Goal: Task Accomplishment & Management: Use online tool/utility

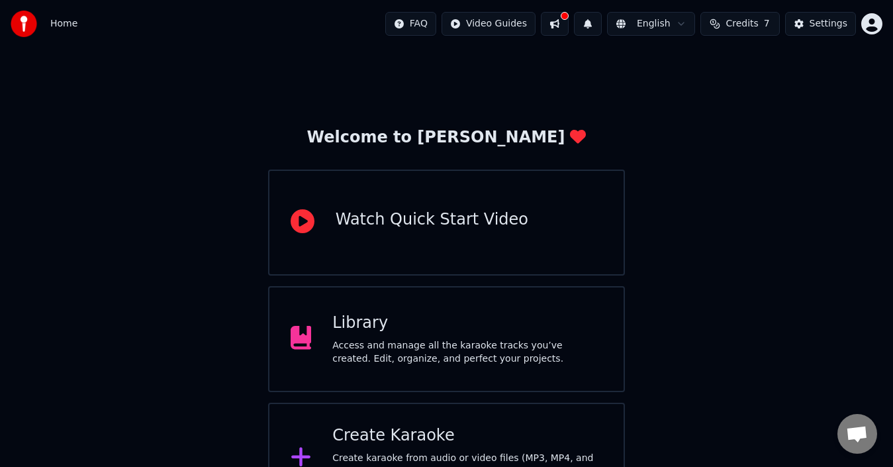
click at [476, 438] on div "Create Karaoke" at bounding box center [467, 435] width 270 height 21
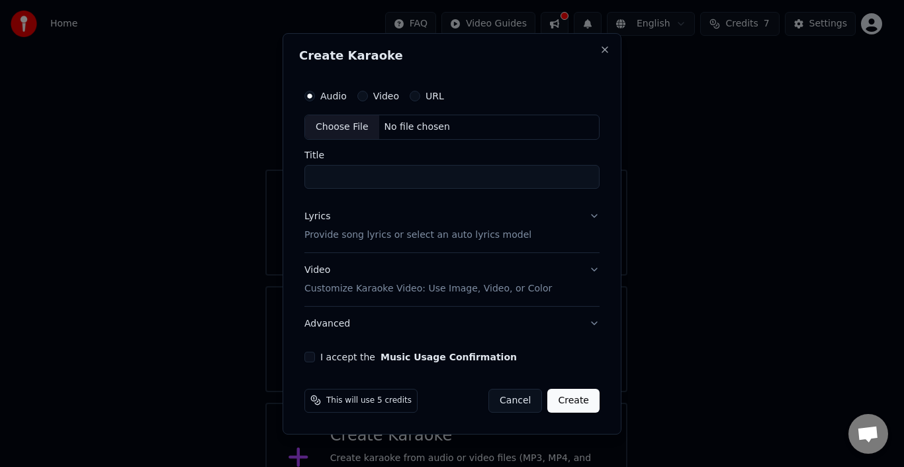
click at [332, 128] on div "Choose File" at bounding box center [342, 127] width 74 height 24
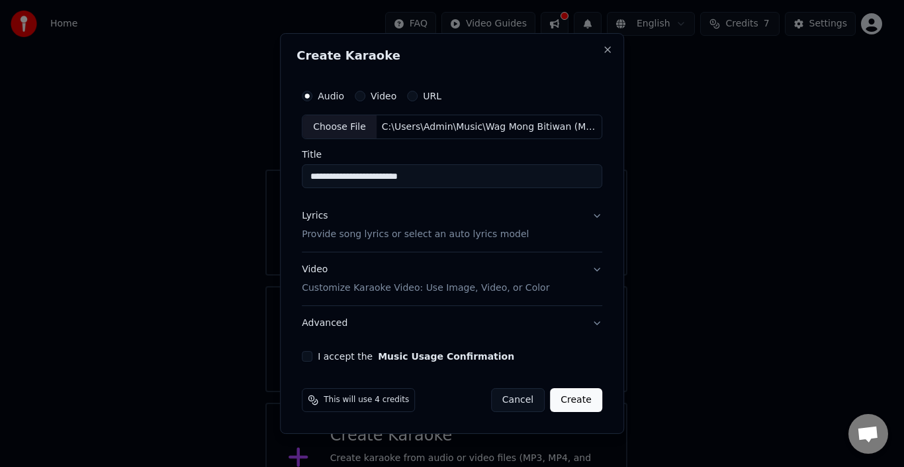
drag, startPoint x: 446, startPoint y: 176, endPoint x: 390, endPoint y: 164, distance: 57.5
click at [390, 165] on input "**********" at bounding box center [452, 177] width 300 height 24
click at [373, 173] on input "**********" at bounding box center [452, 177] width 300 height 24
type input "**********"
click at [597, 216] on button "Lyrics Provide song lyrics or select an auto lyrics model" at bounding box center [452, 225] width 300 height 53
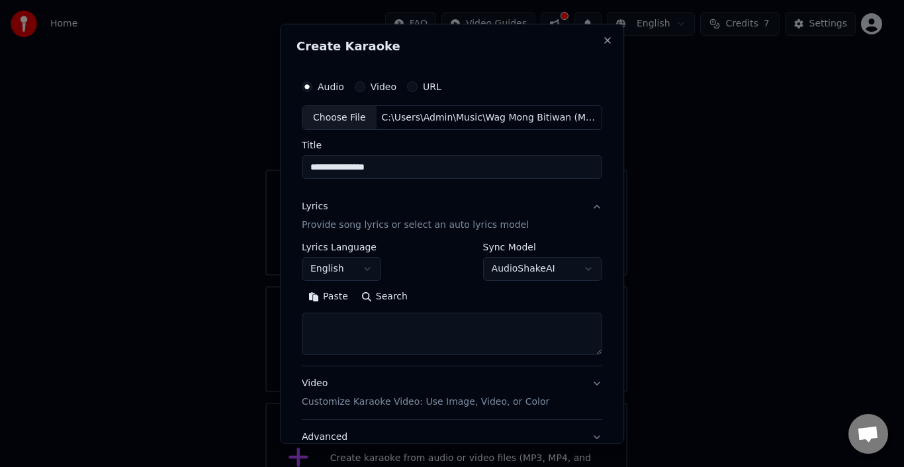
click at [350, 272] on button "English" at bounding box center [341, 269] width 79 height 24
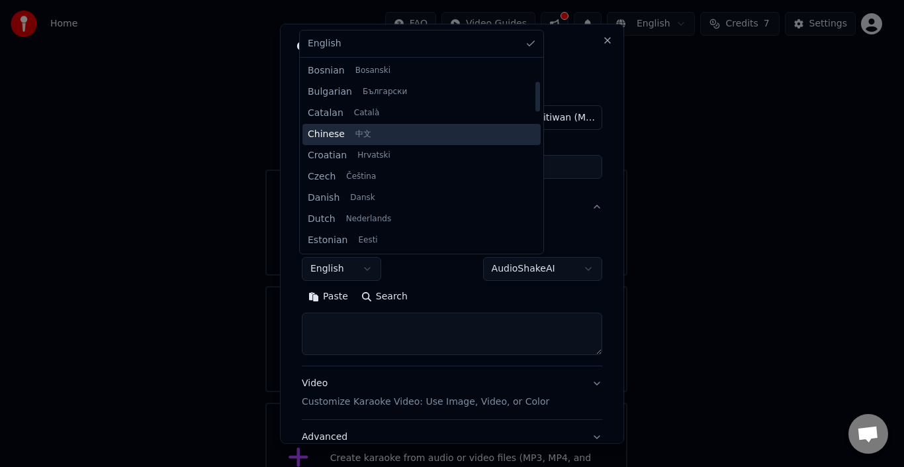
scroll to position [132, 0]
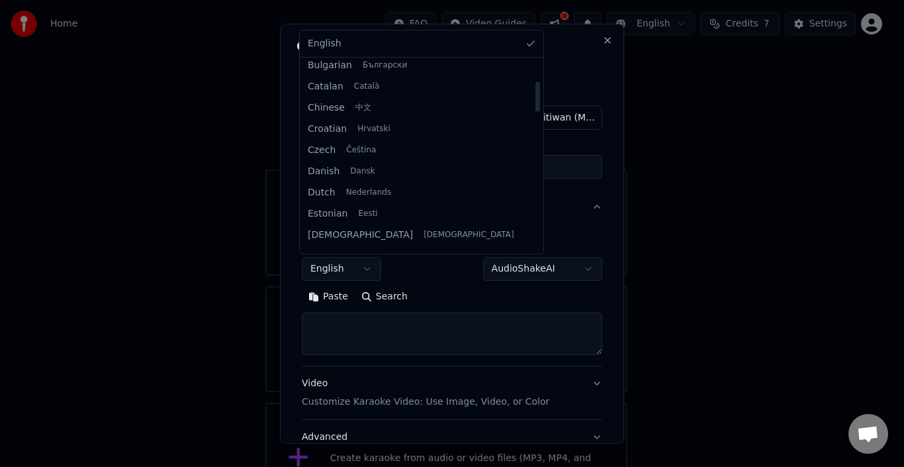
select select "**"
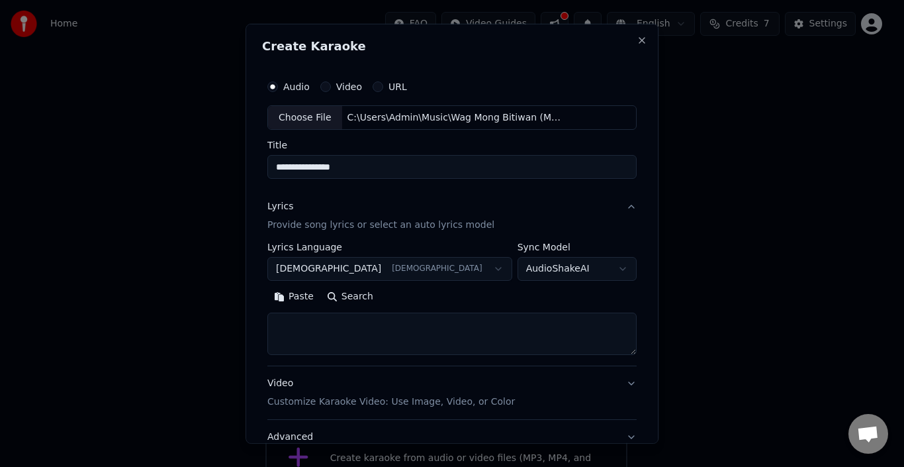
click at [320, 299] on button "Paste" at bounding box center [293, 296] width 53 height 21
type textarea "**********"
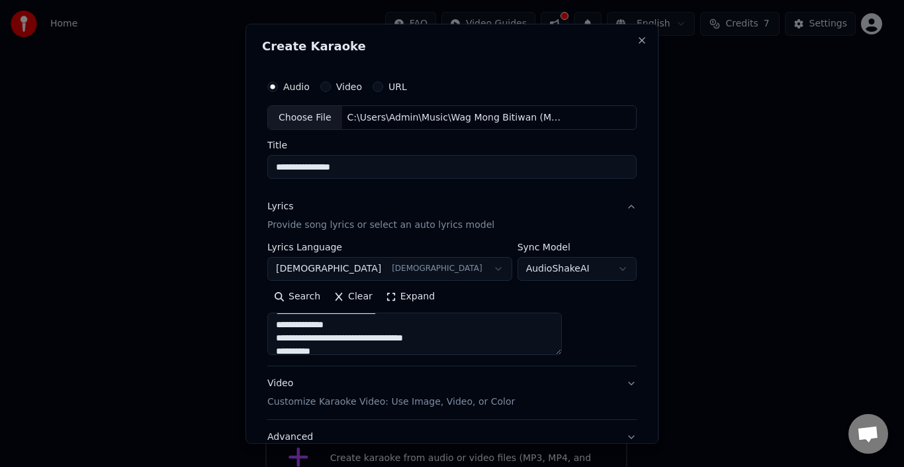
scroll to position [104, 0]
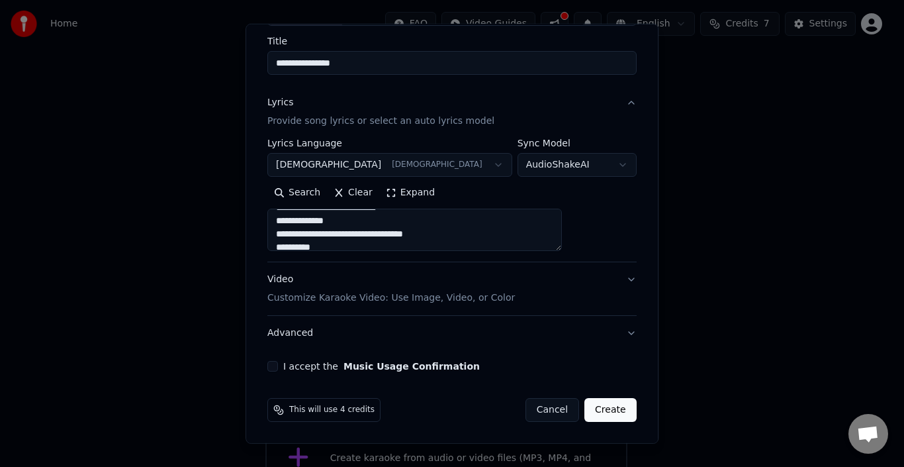
click at [590, 281] on button "Video Customize Karaoke Video: Use Image, Video, or Color" at bounding box center [451, 288] width 369 height 53
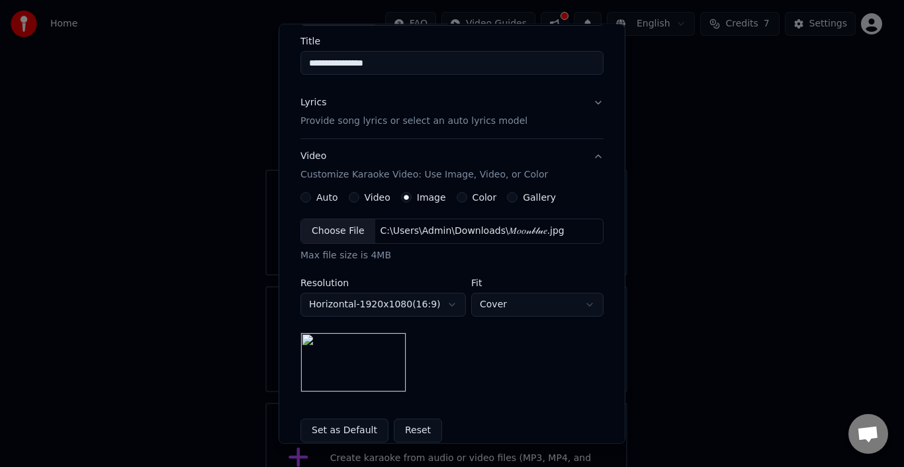
click at [342, 230] on div "Choose File" at bounding box center [338, 231] width 74 height 24
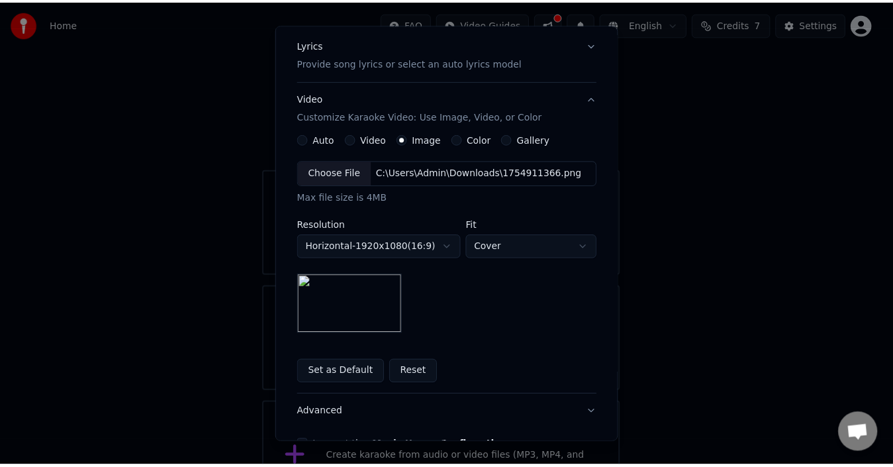
scroll to position [242, 0]
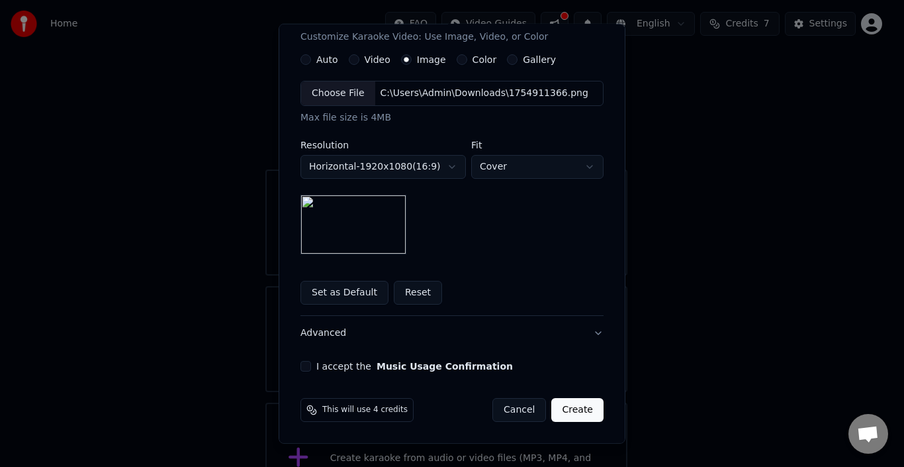
drag, startPoint x: 300, startPoint y: 364, endPoint x: 367, endPoint y: 385, distance: 70.8
click at [302, 367] on button "I accept the Music Usage Confirmation" at bounding box center [305, 366] width 11 height 11
click at [570, 416] on button "Create" at bounding box center [577, 410] width 52 height 24
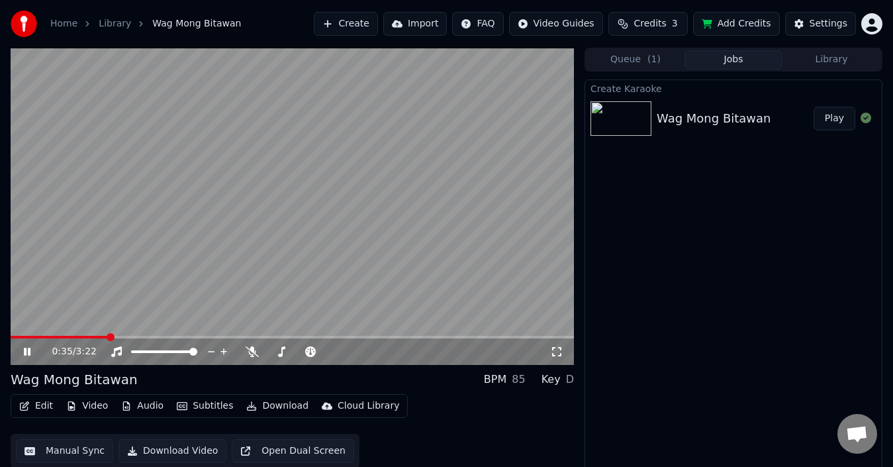
click at [319, 232] on video at bounding box center [292, 206] width 563 height 317
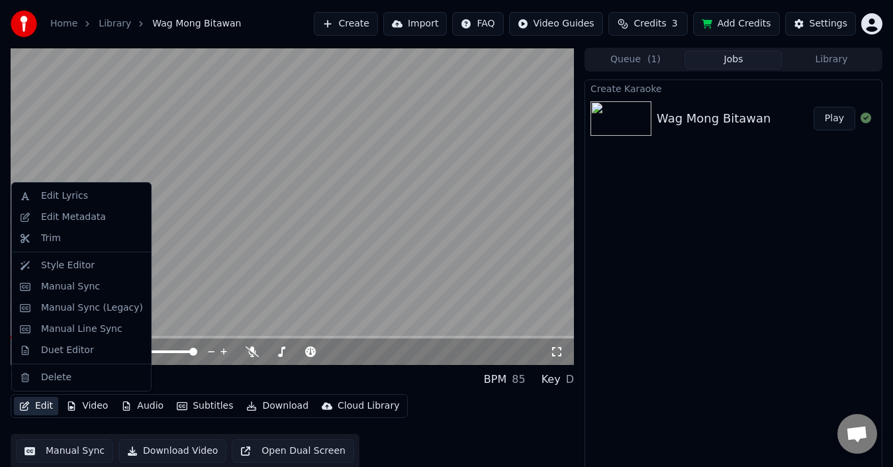
click at [44, 402] on button "Edit" at bounding box center [36, 405] width 44 height 19
click at [85, 222] on div "Edit Metadata" at bounding box center [73, 216] width 65 height 13
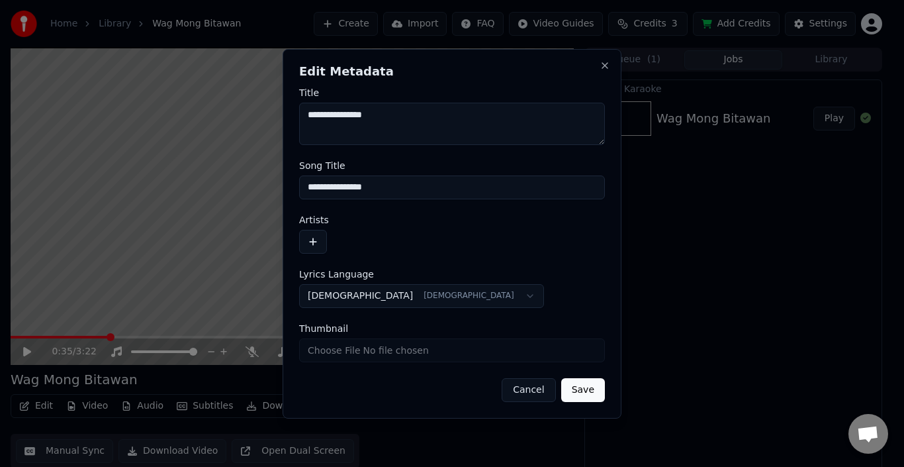
click at [308, 240] on button "button" at bounding box center [313, 242] width 28 height 24
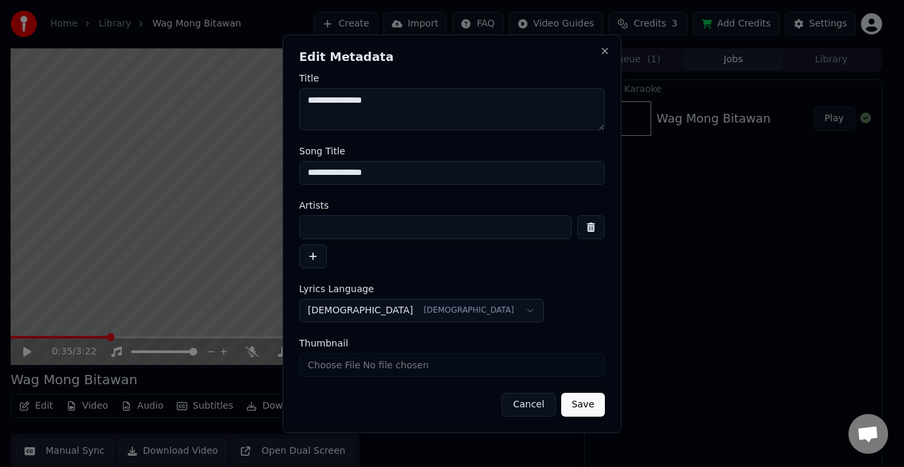
click at [347, 234] on input at bounding box center [435, 227] width 273 height 24
type input "*******"
click at [373, 369] on input "Thumbnail" at bounding box center [452, 365] width 306 height 24
type input "**********"
click at [588, 404] on button "Save" at bounding box center [583, 404] width 44 height 24
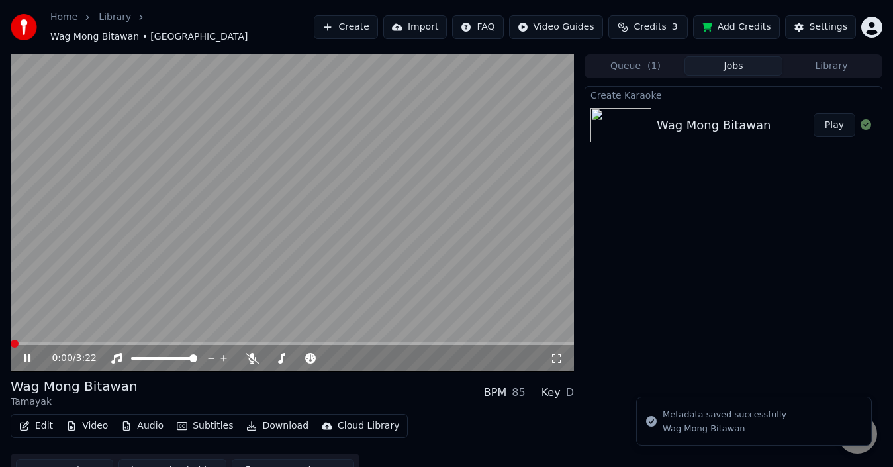
click at [263, 201] on video at bounding box center [292, 212] width 563 height 317
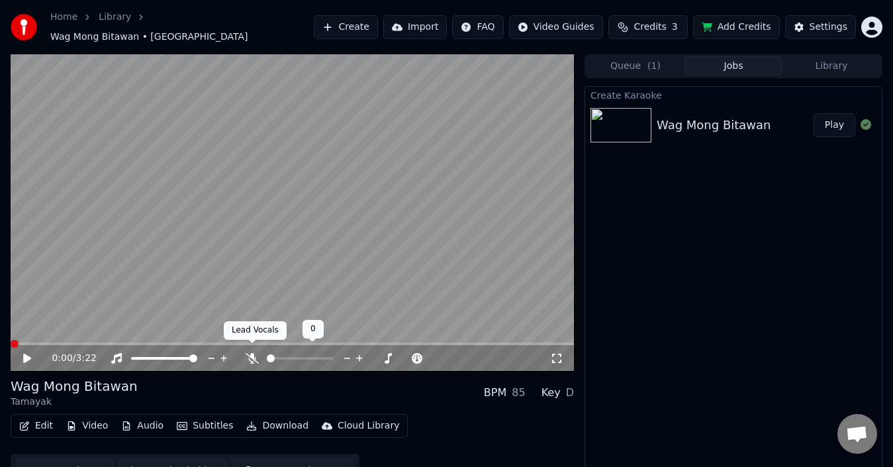
click at [257, 353] on icon at bounding box center [252, 358] width 13 height 11
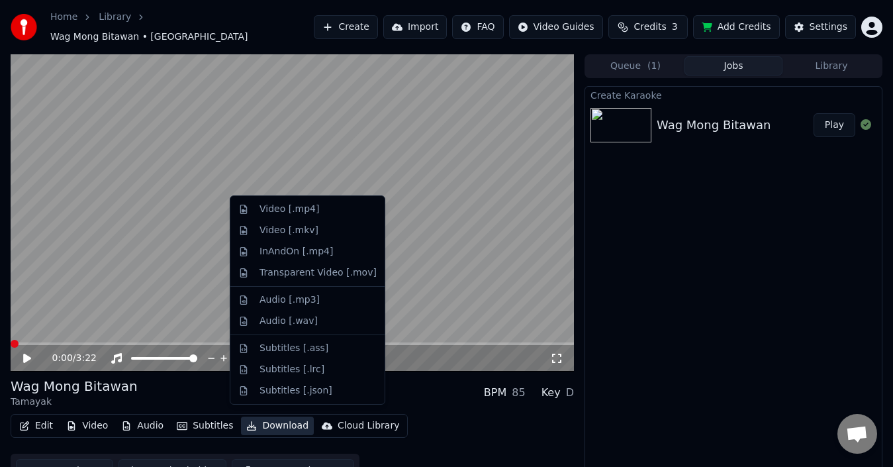
click at [283, 416] on button "Download" at bounding box center [277, 425] width 73 height 19
click at [313, 212] on div "Video [.mp4]" at bounding box center [317, 209] width 117 height 13
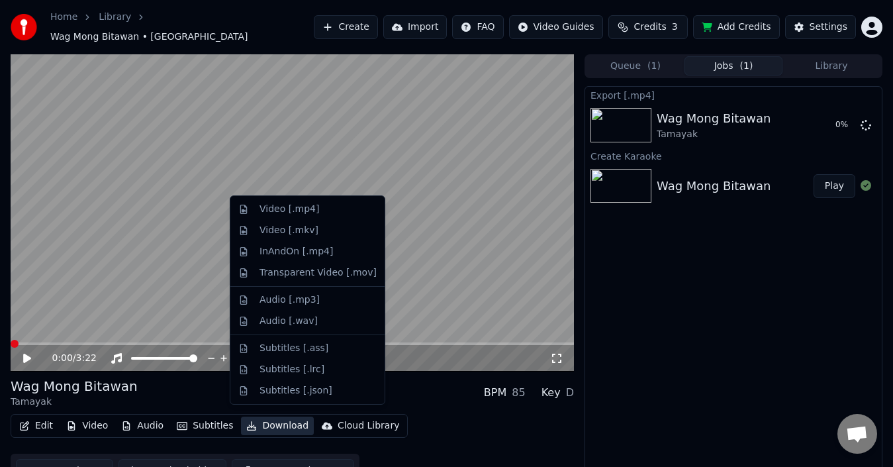
click at [276, 419] on button "Download" at bounding box center [277, 425] width 73 height 19
click at [289, 366] on div "Subtitles [.lrc]" at bounding box center [291, 369] width 65 height 13
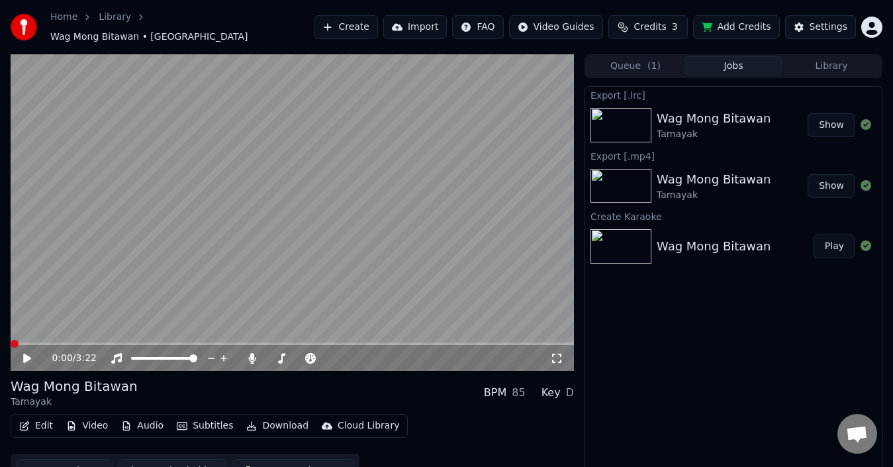
click at [825, 181] on button "Show" at bounding box center [831, 186] width 48 height 24
click at [253, 353] on icon at bounding box center [252, 358] width 7 height 11
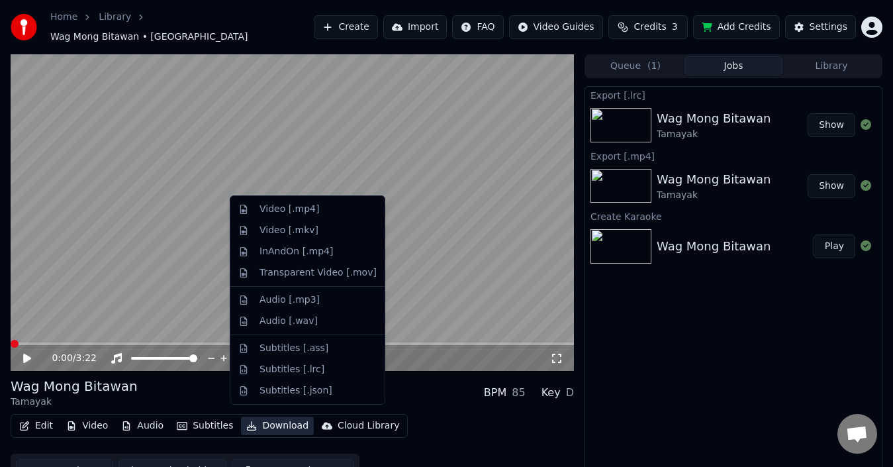
click at [279, 417] on button "Download" at bounding box center [277, 425] width 73 height 19
click at [303, 210] on div "Video [.mp4]" at bounding box center [289, 209] width 60 height 13
